Goal: Transaction & Acquisition: Purchase product/service

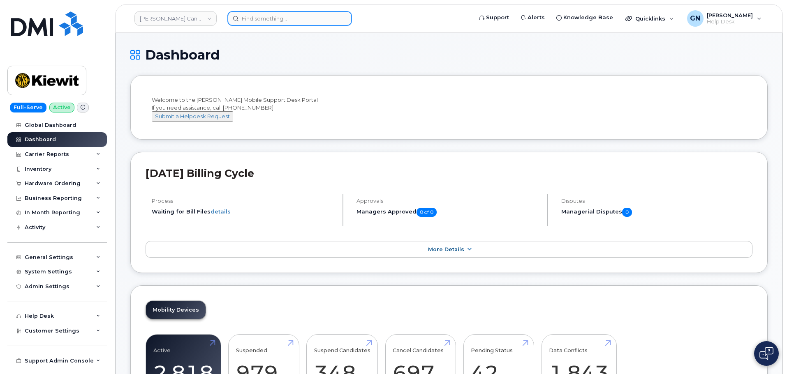
paste input "7755318186"
drag, startPoint x: 0, startPoint y: 0, endPoint x: 272, endPoint y: 15, distance: 272.1
click at [272, 15] on input "7755318186" at bounding box center [289, 18] width 125 height 15
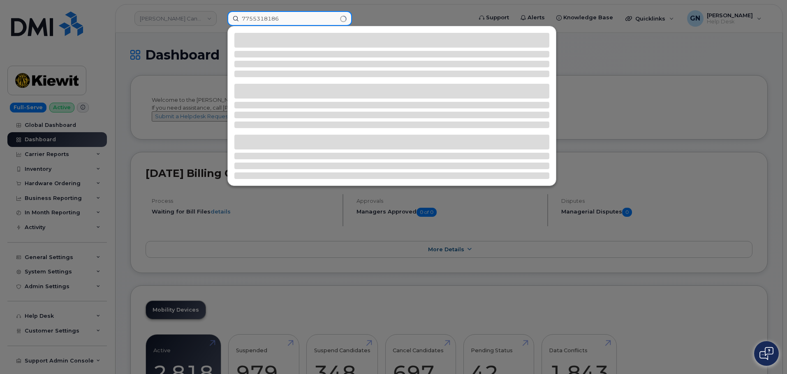
type input "7755318186"
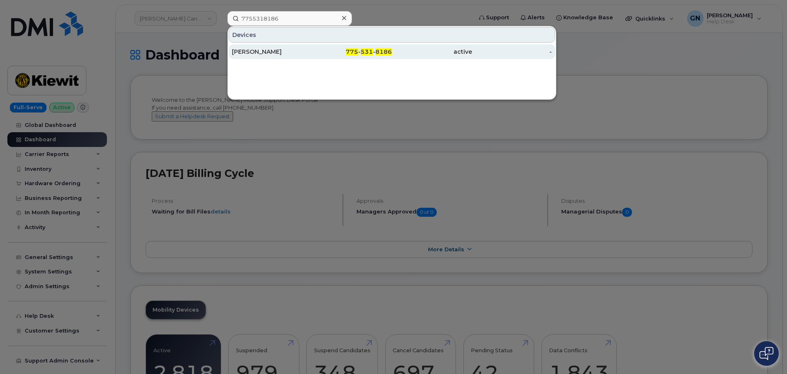
click at [340, 51] on div "775 - 531 - 8186" at bounding box center [352, 52] width 80 height 8
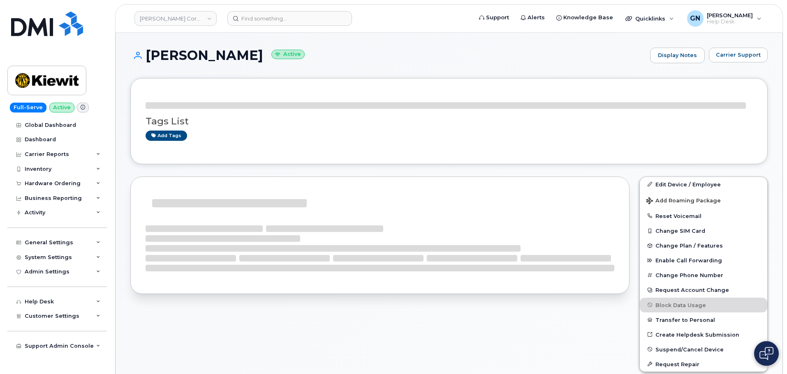
click at [159, 50] on h1 "DANIEL REYES Active" at bounding box center [387, 55] width 515 height 14
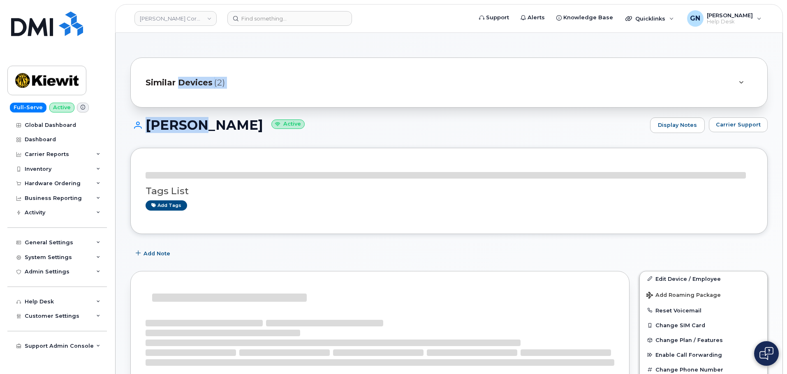
drag, startPoint x: 159, startPoint y: 50, endPoint x: 199, endPoint y: 71, distance: 45.4
drag, startPoint x: 185, startPoint y: 124, endPoint x: 181, endPoint y: 128, distance: 5.8
click at [185, 123] on h1 "DANIEL REYES Active" at bounding box center [387, 125] width 515 height 14
click at [185, 150] on div "Tags List Add tags" at bounding box center [448, 191] width 637 height 86
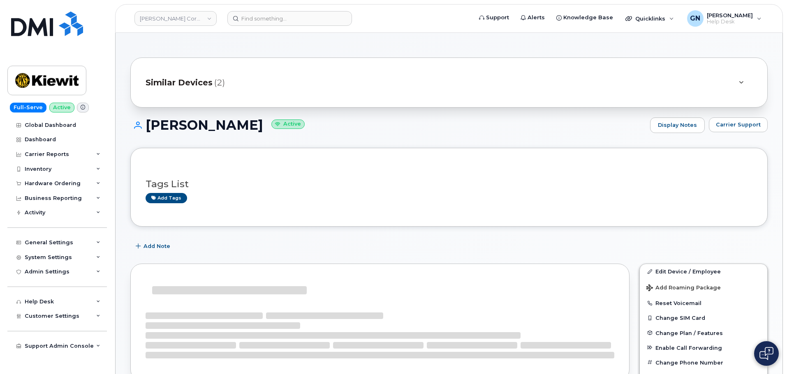
click at [172, 122] on h1 "DANIEL REYES Active" at bounding box center [387, 125] width 515 height 14
drag, startPoint x: 172, startPoint y: 122, endPoint x: 201, endPoint y: 126, distance: 29.0
click at [201, 126] on h1 "DANIEL REYES Active" at bounding box center [387, 125] width 515 height 14
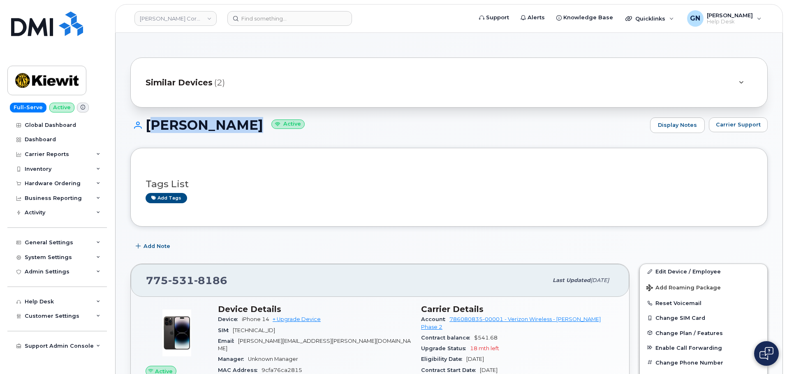
copy h1 "[PERSON_NAME]"
click at [69, 183] on div "Hardware Ordering" at bounding box center [53, 183] width 56 height 7
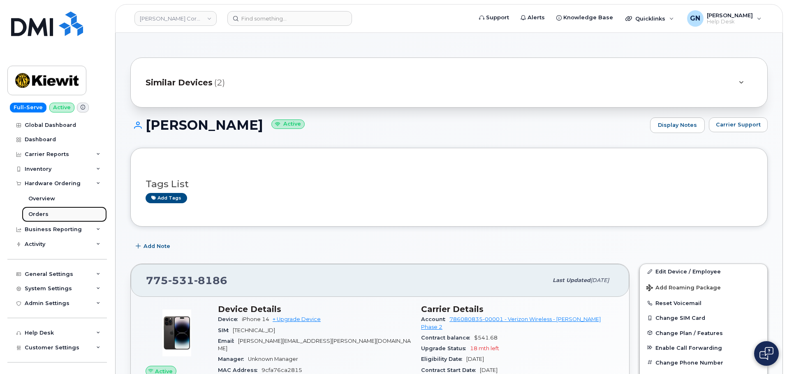
click at [59, 212] on link "Orders" at bounding box center [64, 215] width 85 height 16
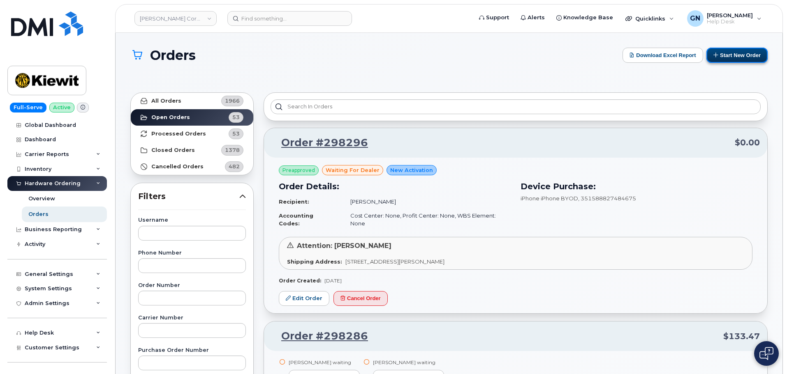
click at [731, 60] on button "Start New Order" at bounding box center [736, 55] width 61 height 15
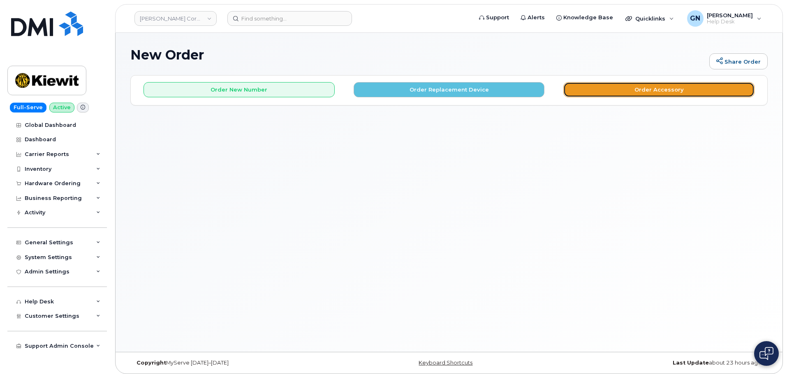
click at [623, 91] on button "Order Accessory" at bounding box center [658, 89] width 191 height 15
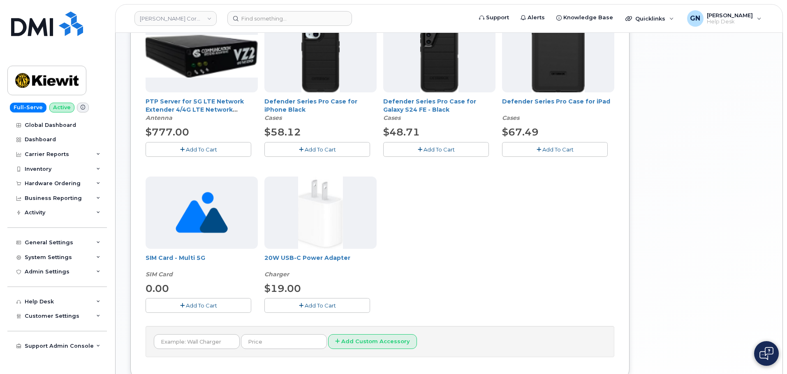
scroll to position [226, 0]
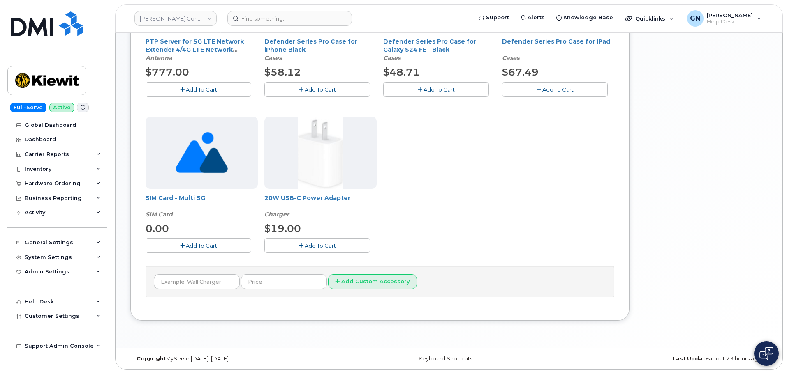
click at [228, 247] on button "Add To Cart" at bounding box center [199, 245] width 106 height 14
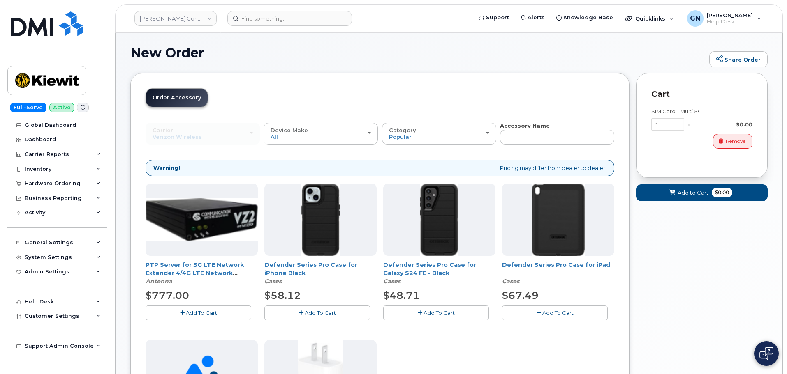
scroll to position [0, 0]
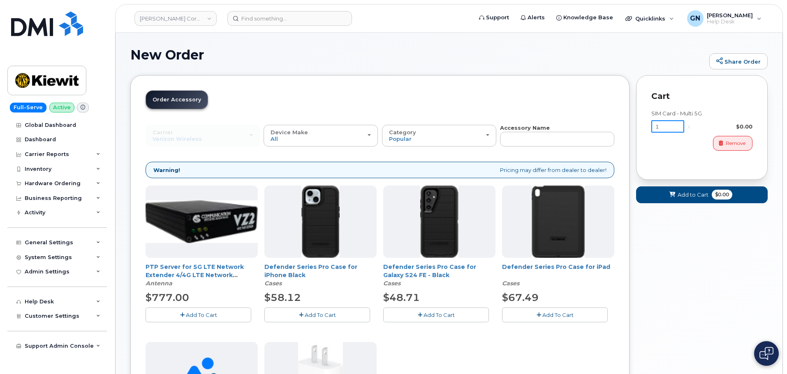
click at [667, 129] on input "1" at bounding box center [667, 126] width 33 height 12
type input "100"
click at [693, 198] on span "Add to Cart" at bounding box center [692, 195] width 31 height 8
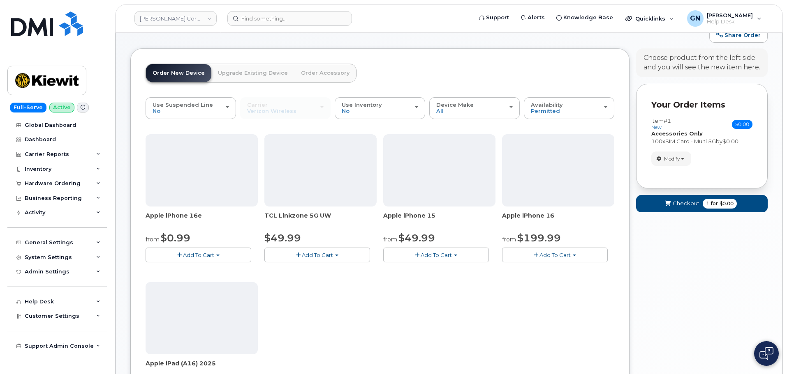
scroll to position [41, 0]
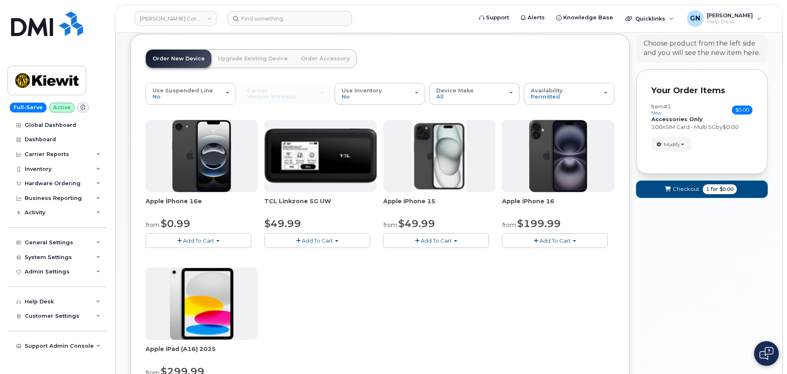
click at [674, 189] on span "Checkout" at bounding box center [685, 189] width 27 height 8
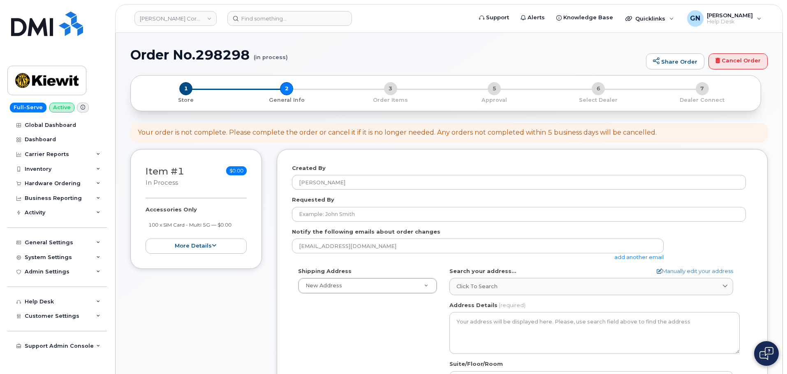
select select
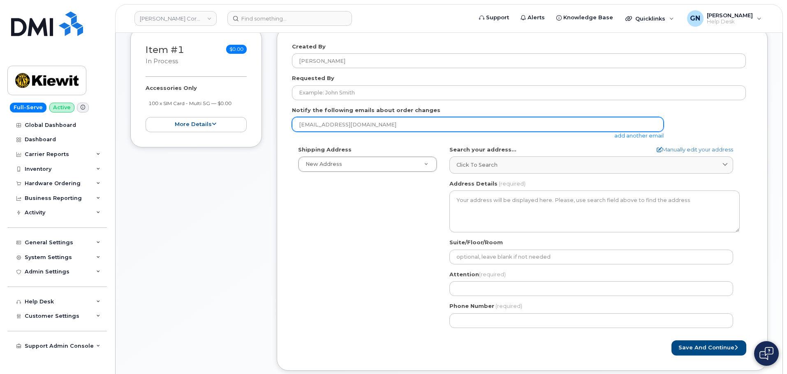
scroll to position [123, 0]
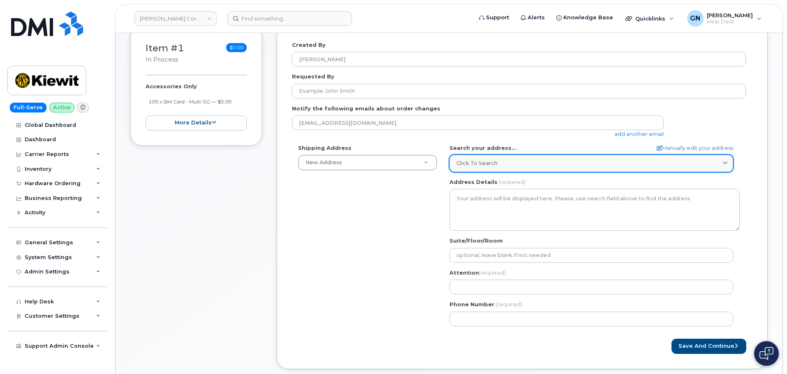
click at [546, 163] on div "Click to search" at bounding box center [591, 163] width 270 height 8
paste input "2050 Round oak rd westlake, tx 76248"
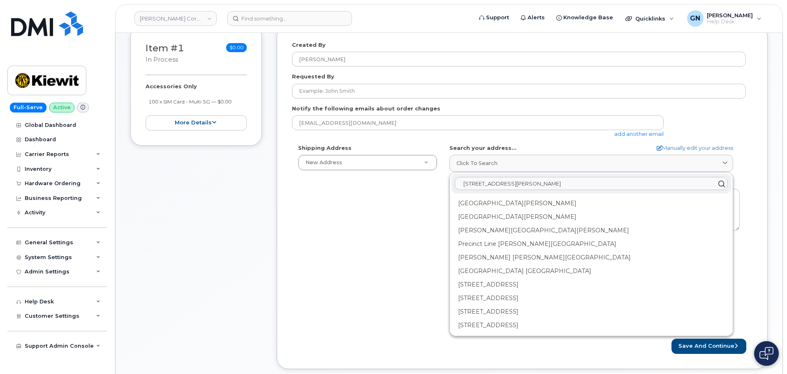
click at [605, 185] on input "2050 Round oak rd westlake, tx 76248" at bounding box center [591, 184] width 273 height 13
paste input "2050 Roanoke"
type input "2050 Roanoke rd westlake, tx 76248"
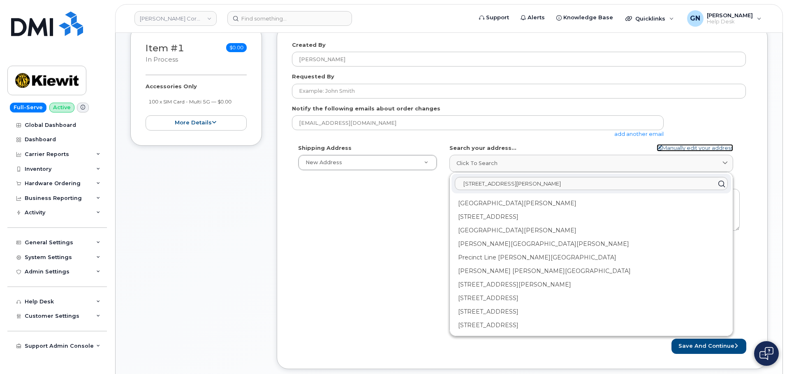
click at [690, 148] on link "Manually edit your address" at bounding box center [694, 148] width 76 height 8
select select
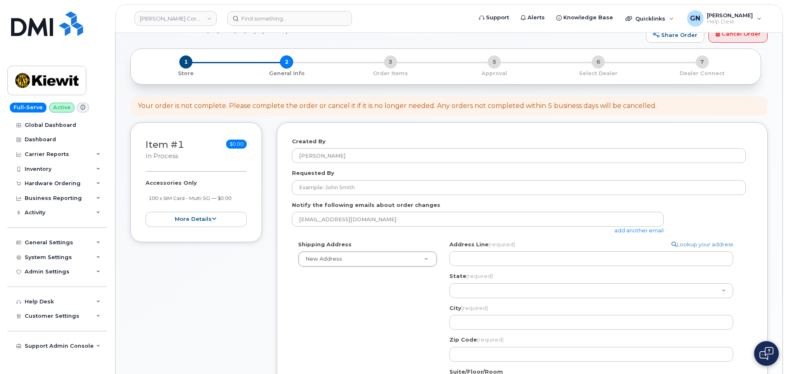
scroll to position [82, 0]
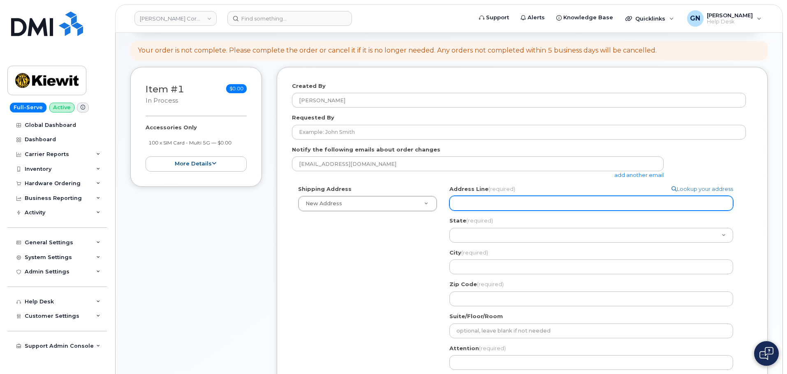
click at [490, 200] on input "Address Line (required)" at bounding box center [591, 203] width 284 height 15
paste input "2050 Roanoke rd"
select select
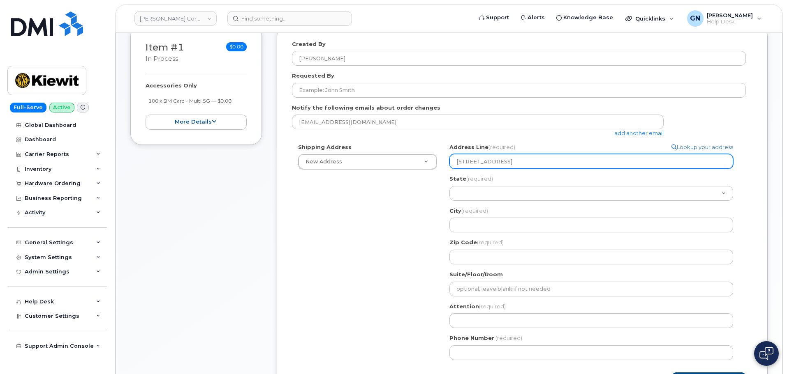
scroll to position [164, 0]
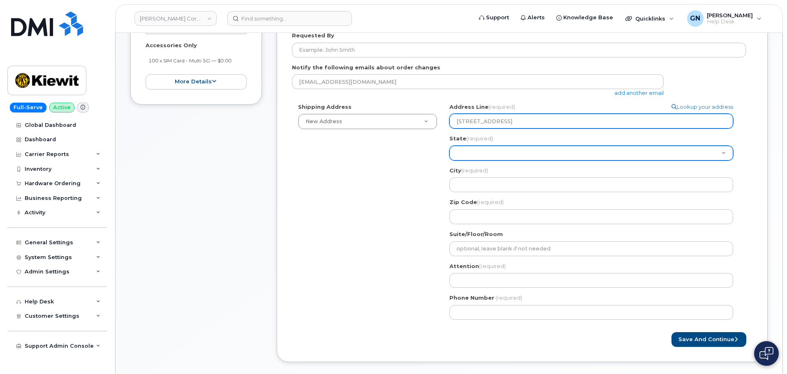
type input "2050 Roanoke rd"
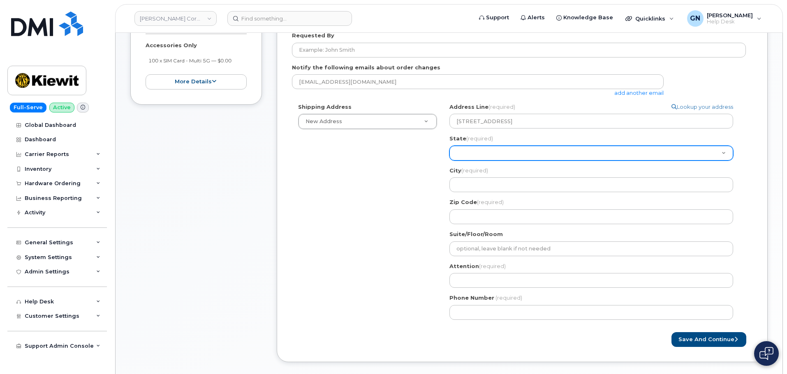
click at [469, 154] on select "Alabama Alaska American Samoa Arizona Arkansas California Colorado Connecticut …" at bounding box center [591, 153] width 284 height 15
select select "TX"
click at [449, 146] on select "Alabama Alaska American Samoa Arizona Arkansas California Colorado Connecticut …" at bounding box center [591, 153] width 284 height 15
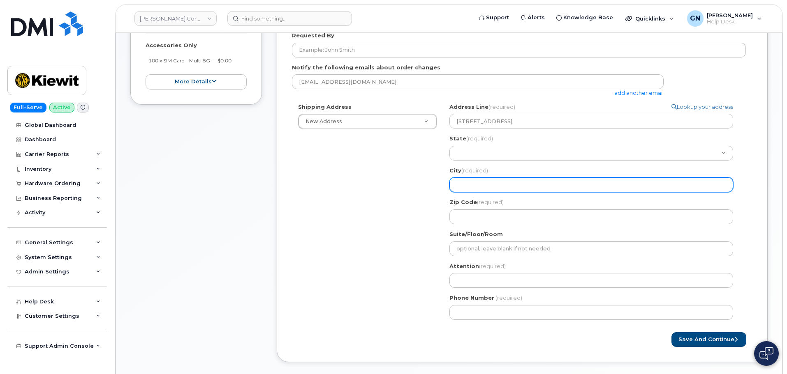
click at [511, 187] on input "City (required)" at bounding box center [591, 185] width 284 height 15
paste input "westlake"
select select
type input "westlake"
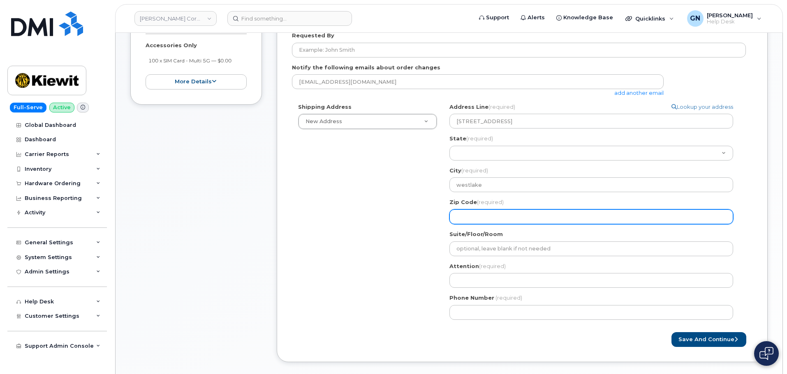
click at [527, 217] on input "Zip Code (required)" at bounding box center [591, 217] width 284 height 15
paste input "76248"
select select
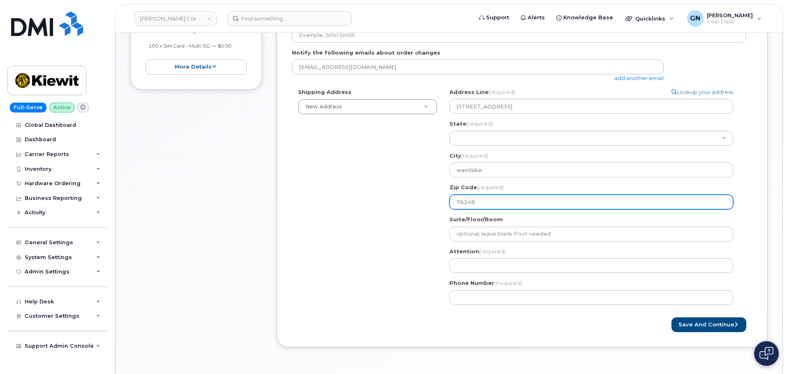
scroll to position [206, 0]
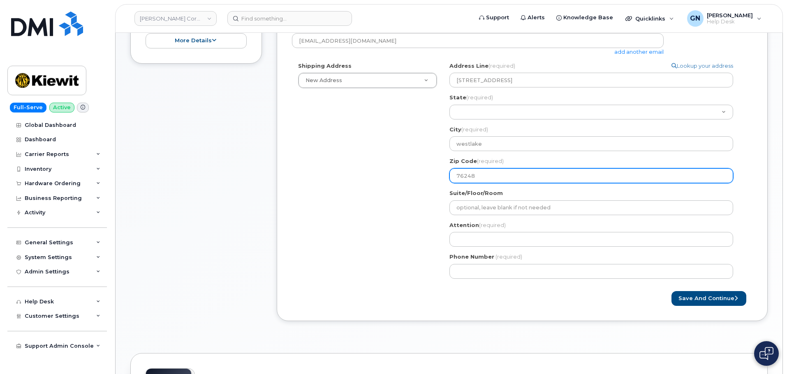
type input "76248"
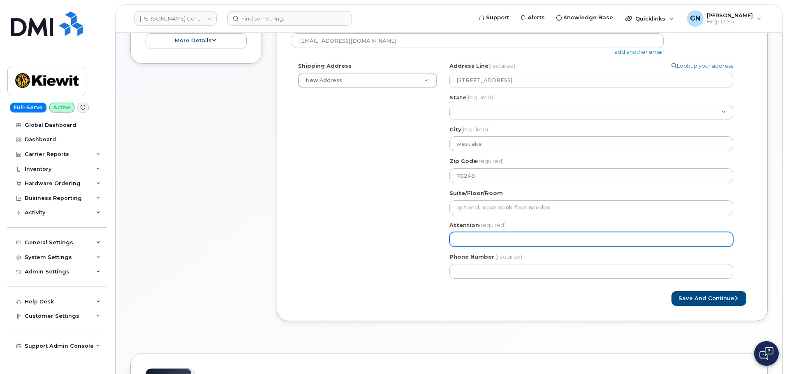
click at [541, 240] on input "Attention (required)" at bounding box center [591, 239] width 284 height 15
paste input "Daniel Reyes"
select select
type input "Daniel Reyes"
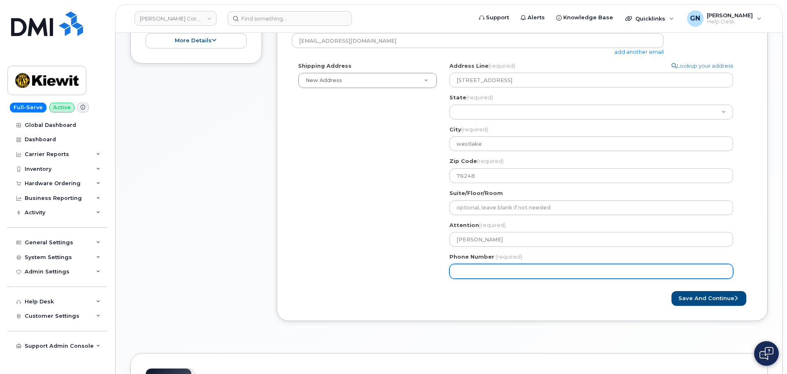
click at [490, 277] on input "Phone Number" at bounding box center [591, 271] width 284 height 15
paste input "7755318186"
select select
type input "7755318186"
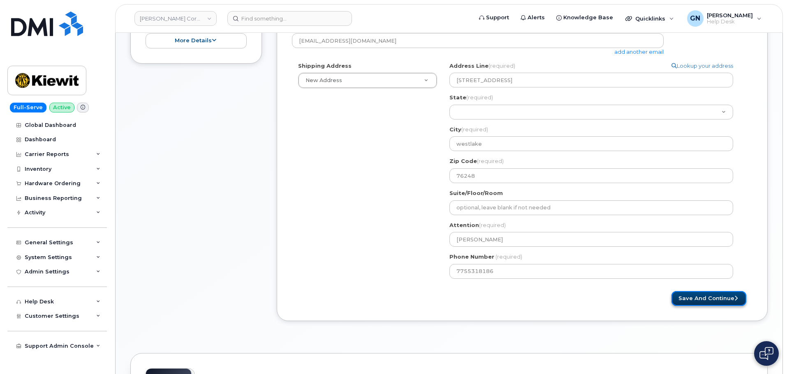
click at [690, 298] on button "Save and Continue" at bounding box center [708, 298] width 75 height 15
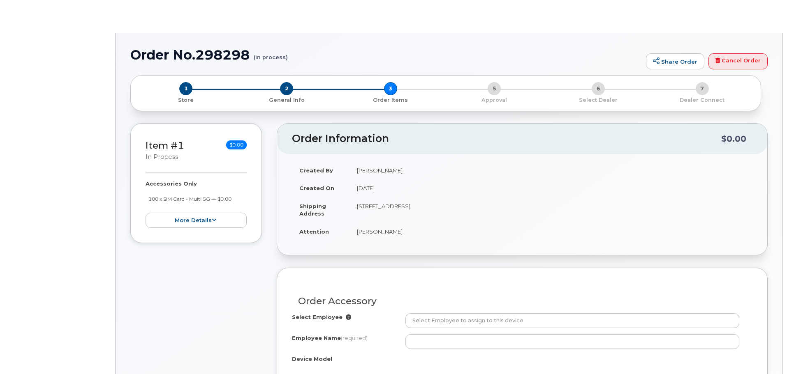
radio input "true"
select select
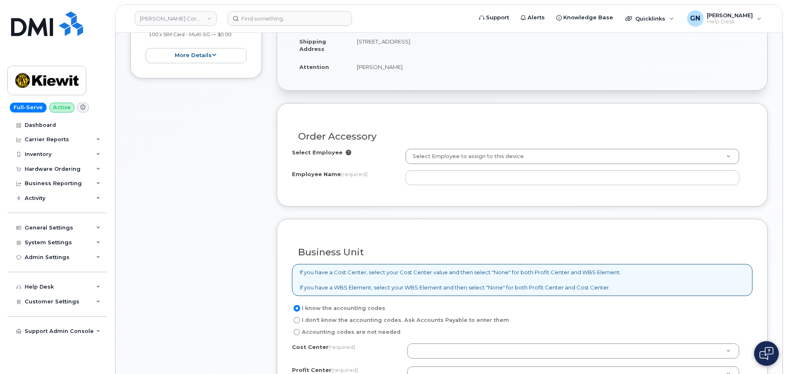
scroll to position [206, 0]
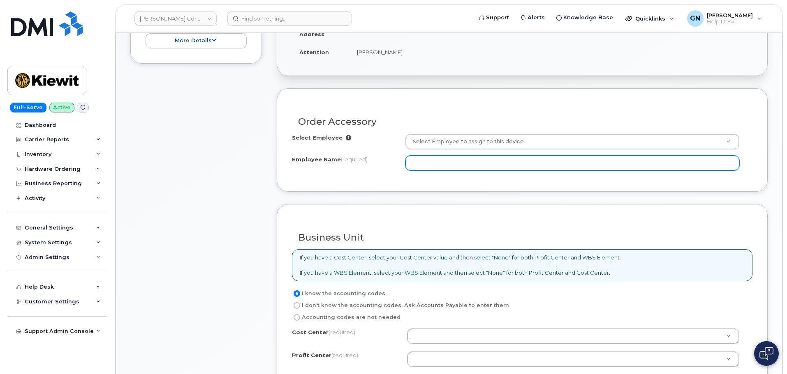
click at [564, 167] on input "Employee Name (required)" at bounding box center [572, 163] width 334 height 15
paste input "Daniel Reyes"
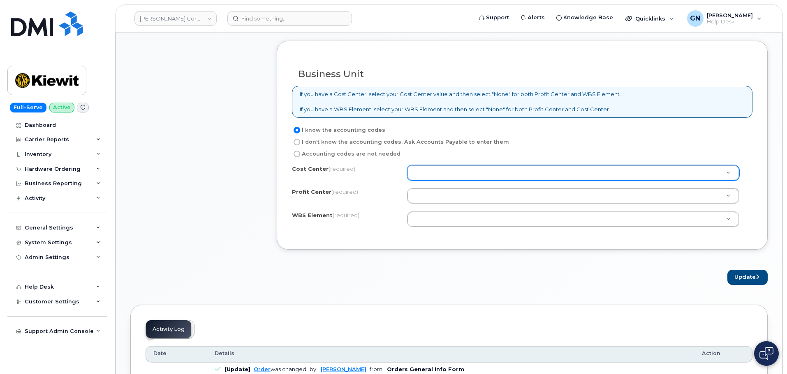
scroll to position [370, 0]
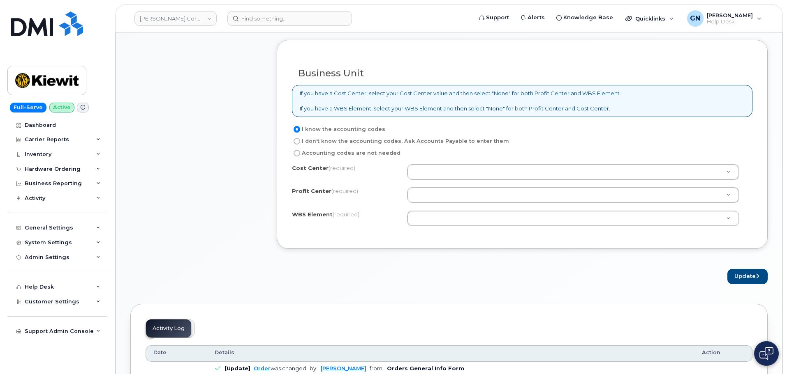
type input "Daniel Reyes"
click at [308, 155] on label "Accounting codes are not needed" at bounding box center [346, 153] width 109 height 10
click at [300, 155] on input "Accounting codes are not needed" at bounding box center [296, 153] width 7 height 7
radio input "true"
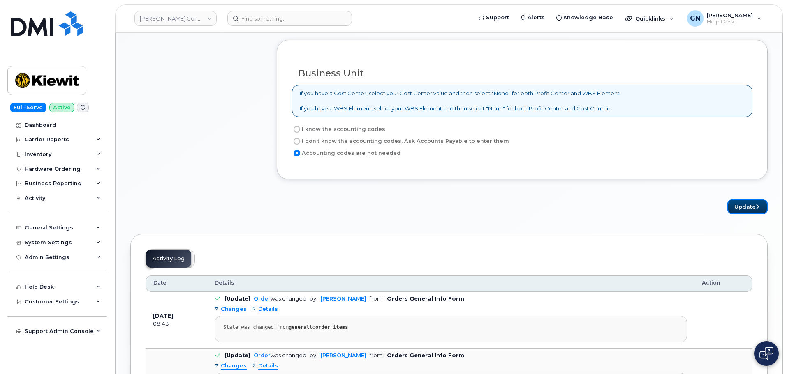
drag, startPoint x: 738, startPoint y: 211, endPoint x: 722, endPoint y: 217, distance: 16.9
click at [737, 210] on button "Update" at bounding box center [747, 206] width 40 height 15
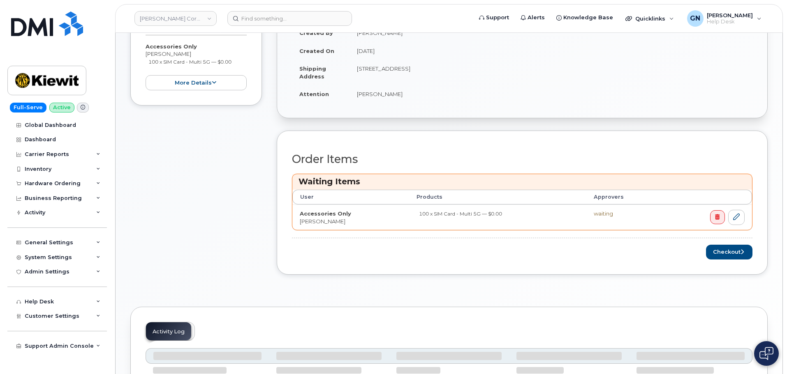
scroll to position [206, 0]
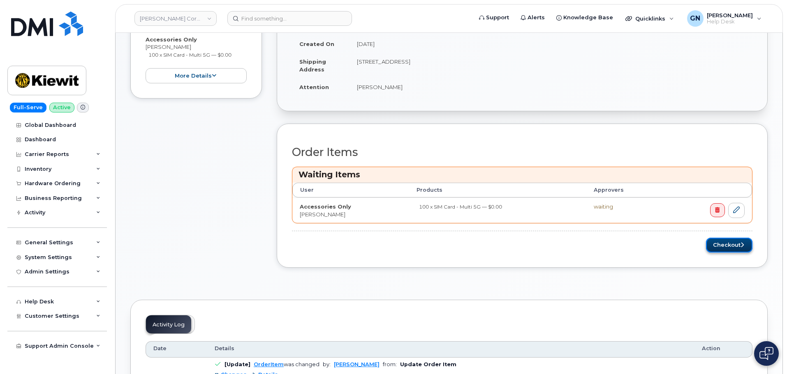
click at [722, 249] on button "Checkout" at bounding box center [729, 245] width 46 height 15
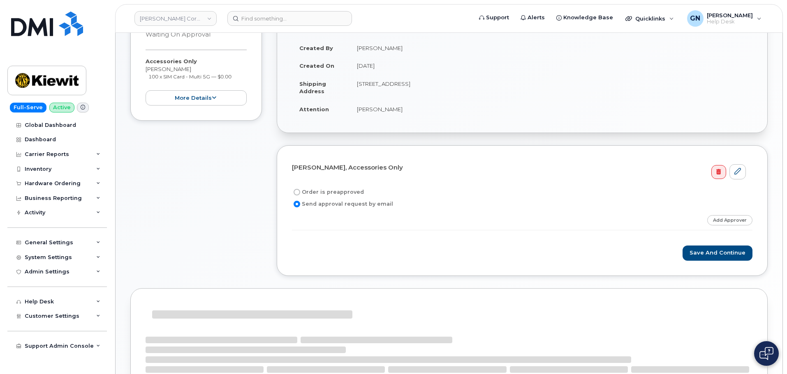
scroll to position [123, 0]
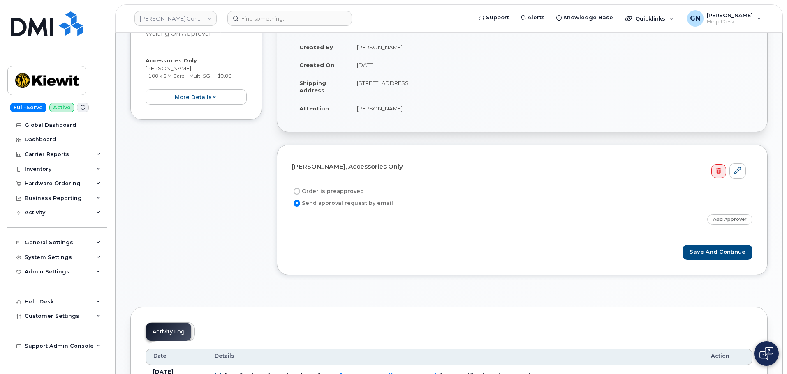
click at [294, 191] on input "Order is preapproved" at bounding box center [296, 191] width 7 height 7
radio input "true"
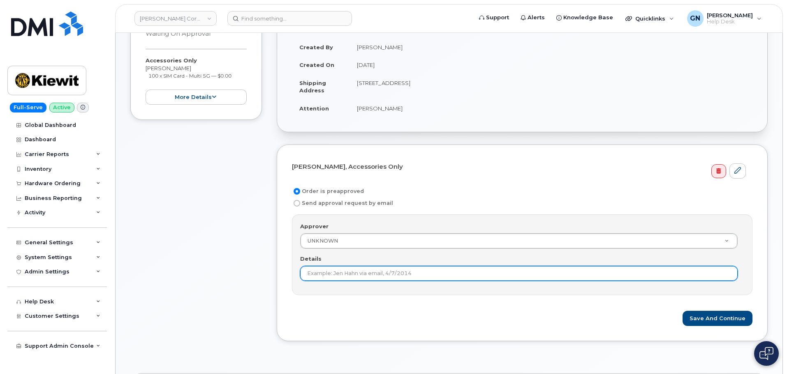
click at [428, 273] on input "Details" at bounding box center [518, 273] width 437 height 15
click at [416, 274] on input "Details" at bounding box center [518, 273] width 437 height 15
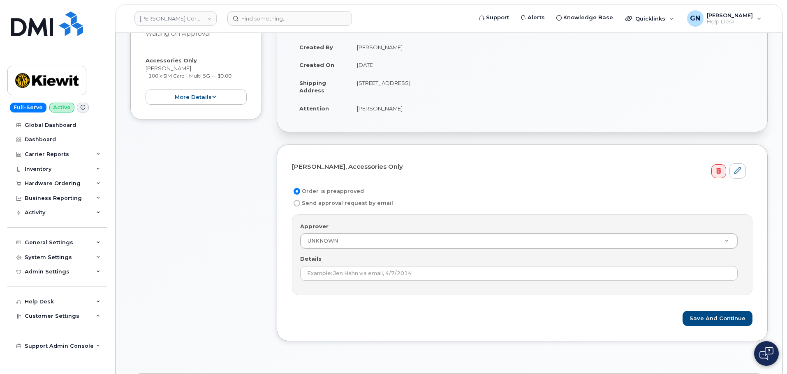
click at [450, 300] on form "Daniel Reyes, Accessories Only Order is preapproved Send approval request by em…" at bounding box center [522, 243] width 460 height 166
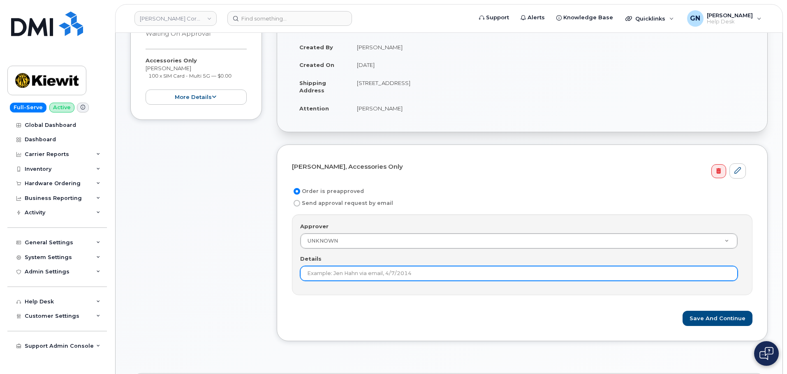
drag, startPoint x: 417, startPoint y: 262, endPoint x: 423, endPoint y: 273, distance: 13.3
click at [419, 265] on div "Details" at bounding box center [522, 268] width 444 height 26
click at [424, 275] on input "Details" at bounding box center [518, 273] width 437 height 15
type input "order is no cost and pre approved"
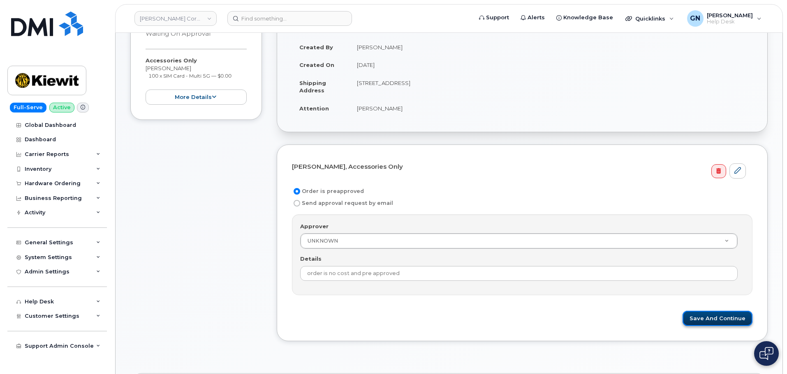
click at [694, 319] on button "Save and Continue" at bounding box center [717, 318] width 70 height 15
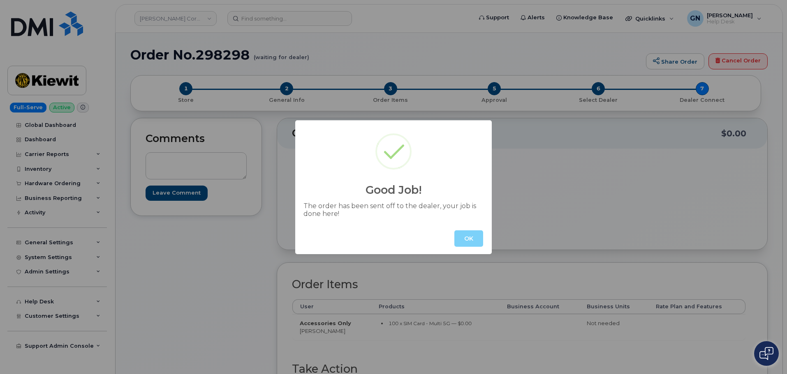
drag, startPoint x: 475, startPoint y: 241, endPoint x: 231, endPoint y: 98, distance: 283.2
click at [474, 241] on button "OK" at bounding box center [468, 239] width 29 height 16
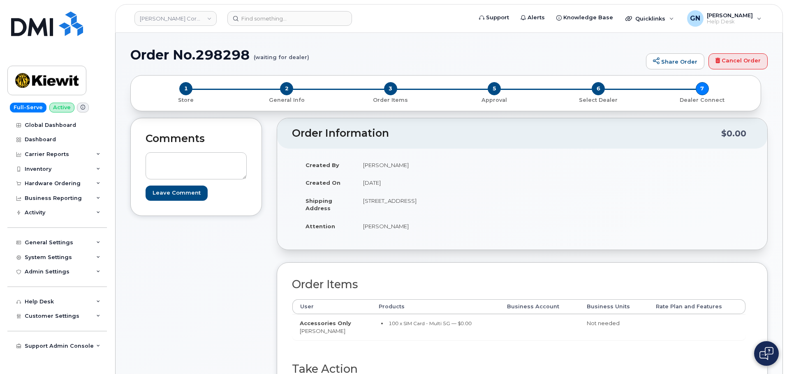
click at [155, 55] on h1 "Order No.298298 (waiting for dealer)" at bounding box center [385, 55] width 511 height 14
drag, startPoint x: 155, startPoint y: 55, endPoint x: 206, endPoint y: 62, distance: 50.7
click at [206, 62] on h1 "Order No.298298 (waiting for dealer)" at bounding box center [385, 55] width 511 height 14
copy h1 "Order No.298298"
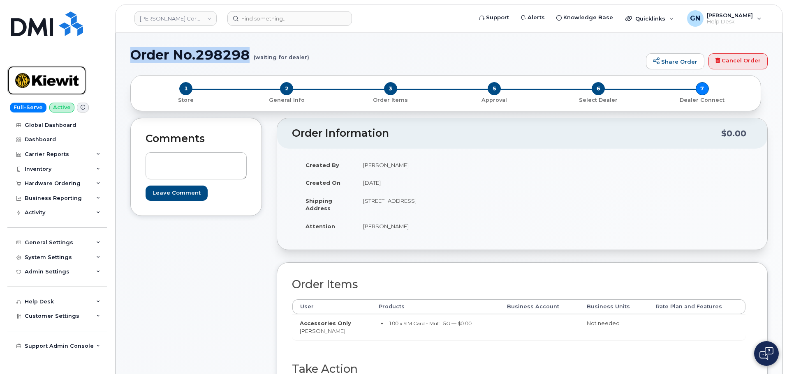
click at [64, 88] on img at bounding box center [46, 81] width 63 height 24
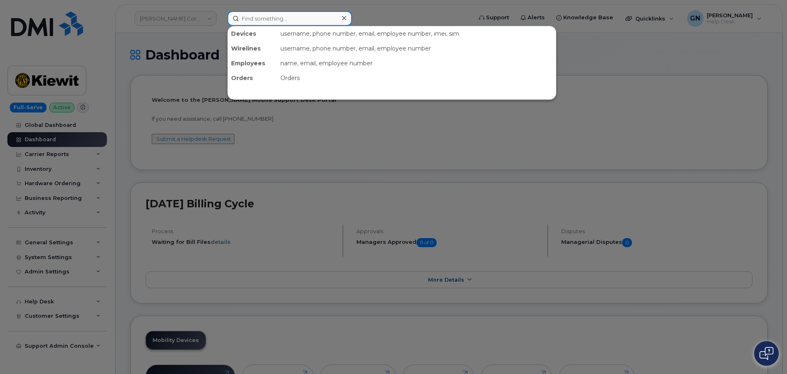
click at [275, 22] on input at bounding box center [289, 18] width 125 height 15
paste input "4054718121"
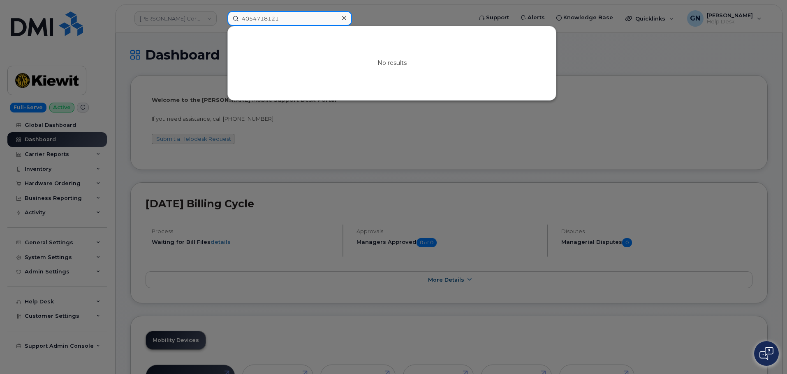
click at [299, 18] on input "4054718121" at bounding box center [289, 18] width 125 height 15
paste input "355901953131364"
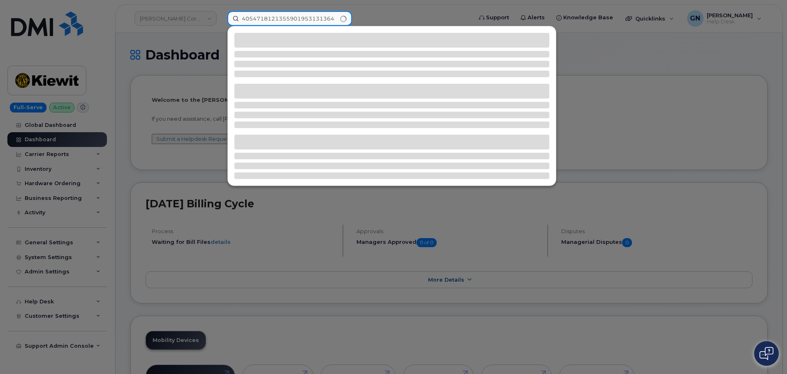
click at [299, 18] on input "4054718121355901953131364" at bounding box center [289, 18] width 125 height 15
paste input
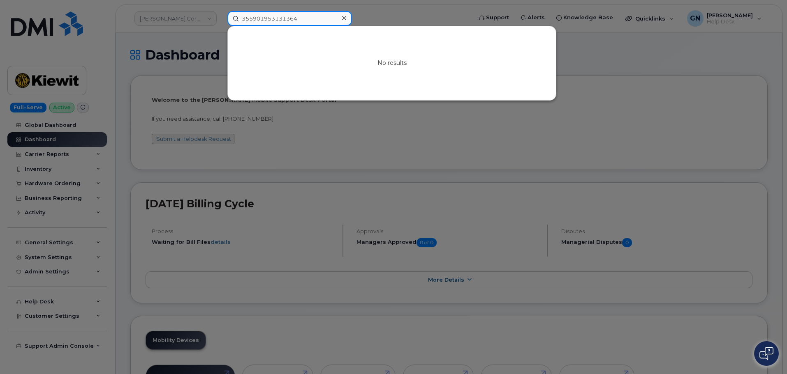
type input "355901953131364"
click at [342, 17] on icon at bounding box center [344, 18] width 4 height 4
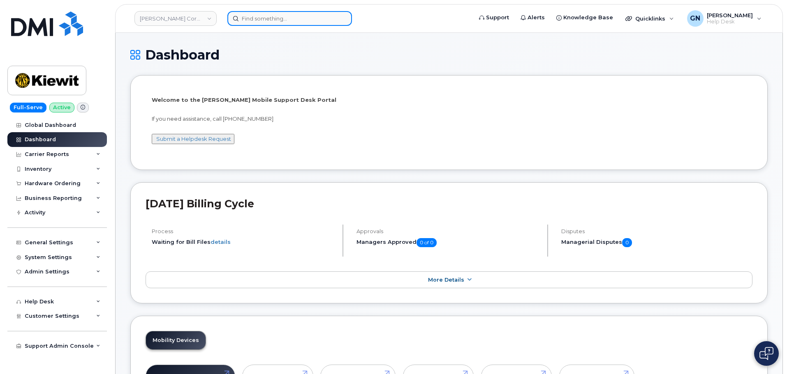
click at [259, 17] on input at bounding box center [289, 18] width 125 height 15
paste input "5614648329"
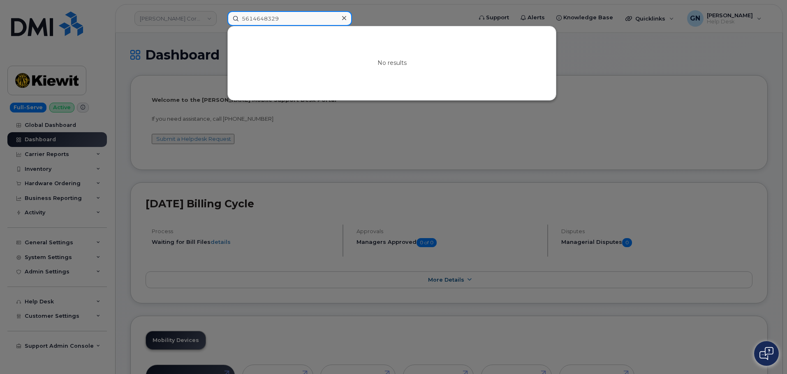
click at [296, 16] on input "5614648329" at bounding box center [289, 18] width 125 height 15
click at [296, 17] on input "5614648329" at bounding box center [289, 18] width 125 height 15
paste input "3054580547"
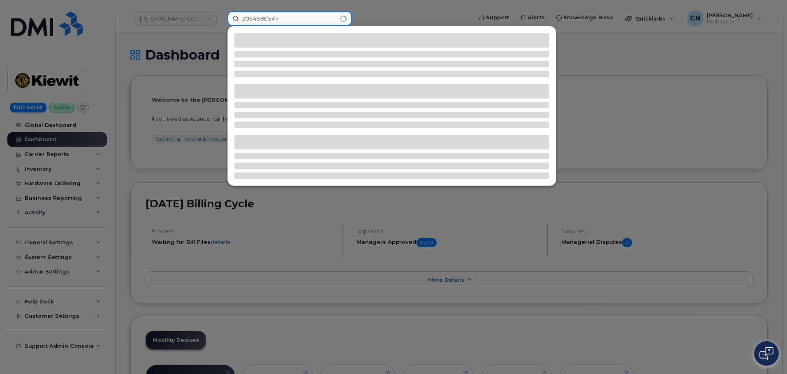
type input "3054580547"
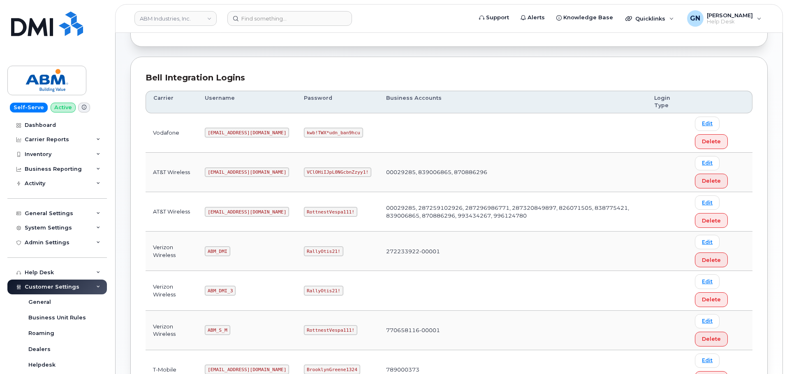
scroll to position [123, 0]
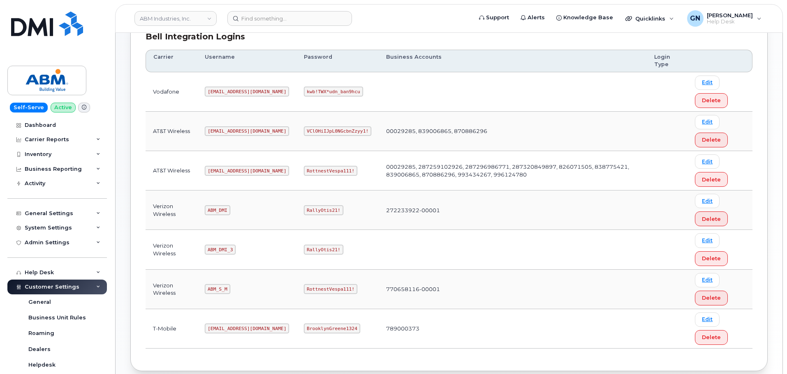
click at [228, 171] on code "[EMAIL_ADDRESS][DOMAIN_NAME]" at bounding box center [247, 171] width 84 height 10
click at [227, 171] on code "[EMAIL_ADDRESS][DOMAIN_NAME]" at bounding box center [247, 171] width 84 height 10
copy code "[EMAIL_ADDRESS][DOMAIN_NAME]"
click at [313, 173] on code "RottnestVespa111!" at bounding box center [330, 171] width 53 height 10
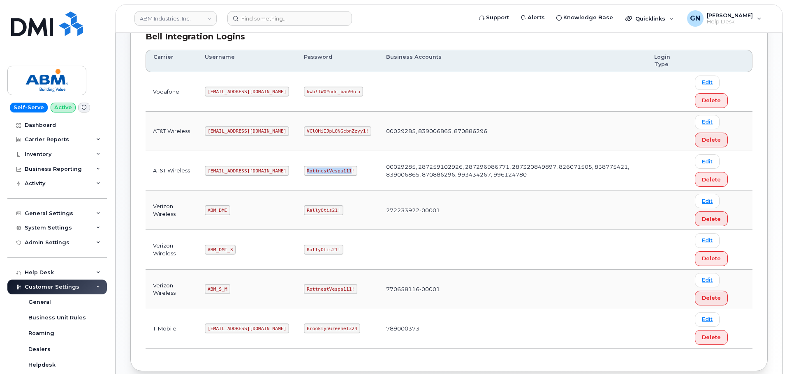
click at [313, 173] on code "RottnestVespa111!" at bounding box center [330, 171] width 53 height 10
copy code "RottnestVespa111!"
